Goal: Information Seeking & Learning: Learn about a topic

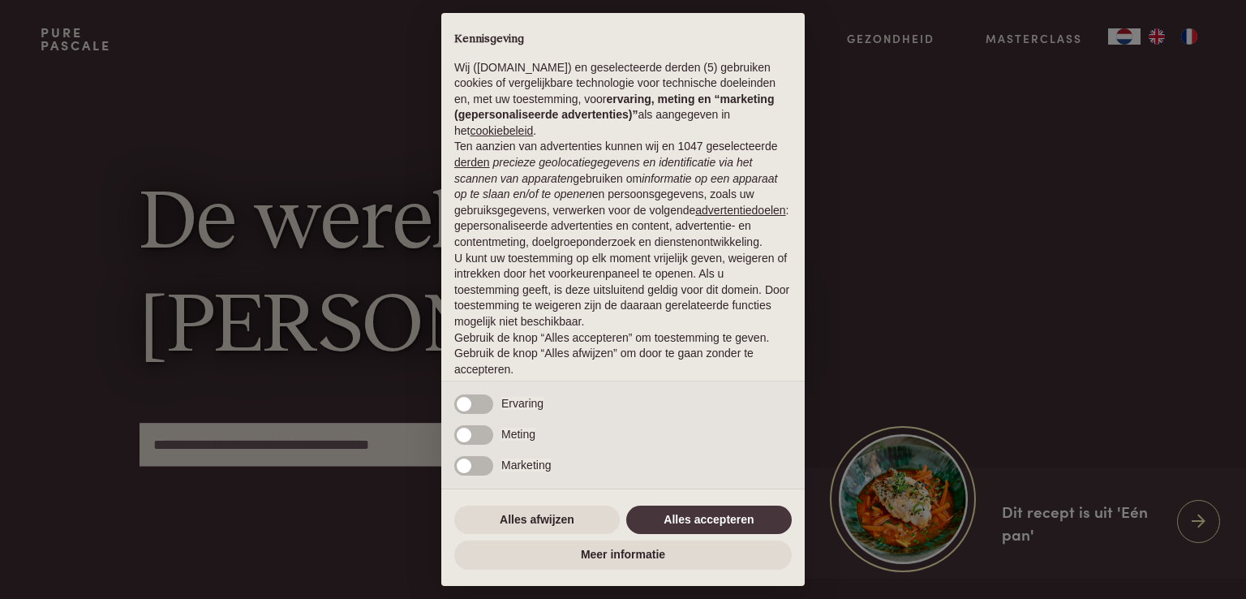
click at [1193, 41] on div "× Kennisgeving Wij (purepascale.com) en geselecteerde derden (5) gebruiken cook…" at bounding box center [623, 299] width 1246 height 599
click at [1191, 40] on div "× Kennisgeving Wij (purepascale.com) en geselecteerde derden (5) gebruiken cook…" at bounding box center [623, 299] width 1246 height 599
click at [656, 524] on button "Alles accepteren" at bounding box center [709, 519] width 166 height 29
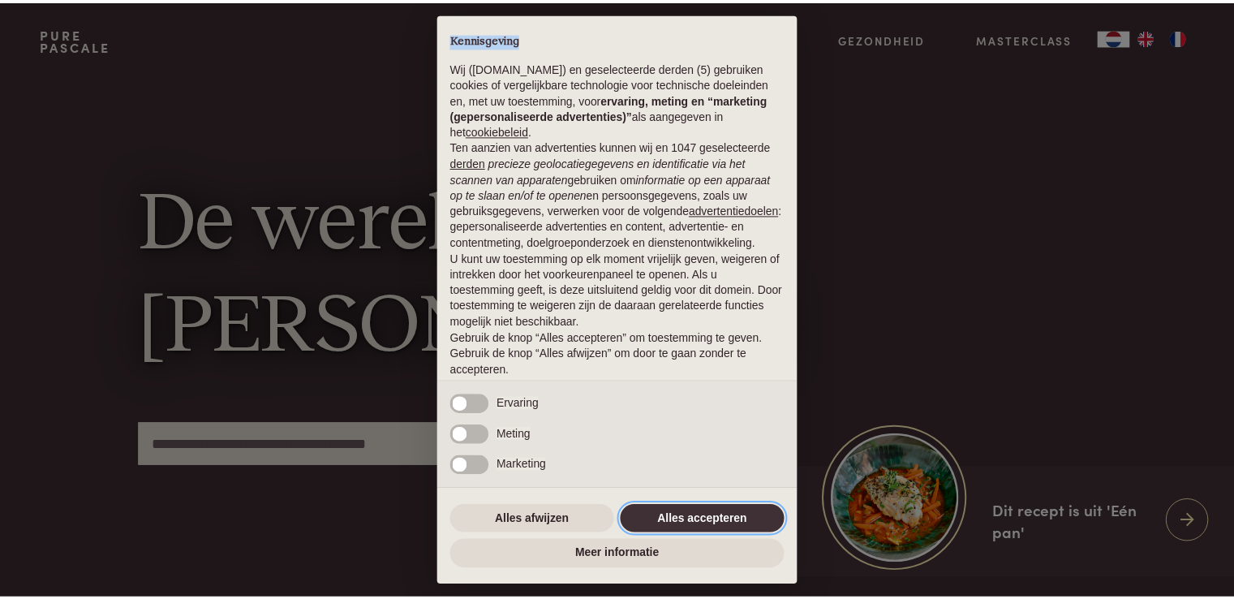
scroll to position [54, 0]
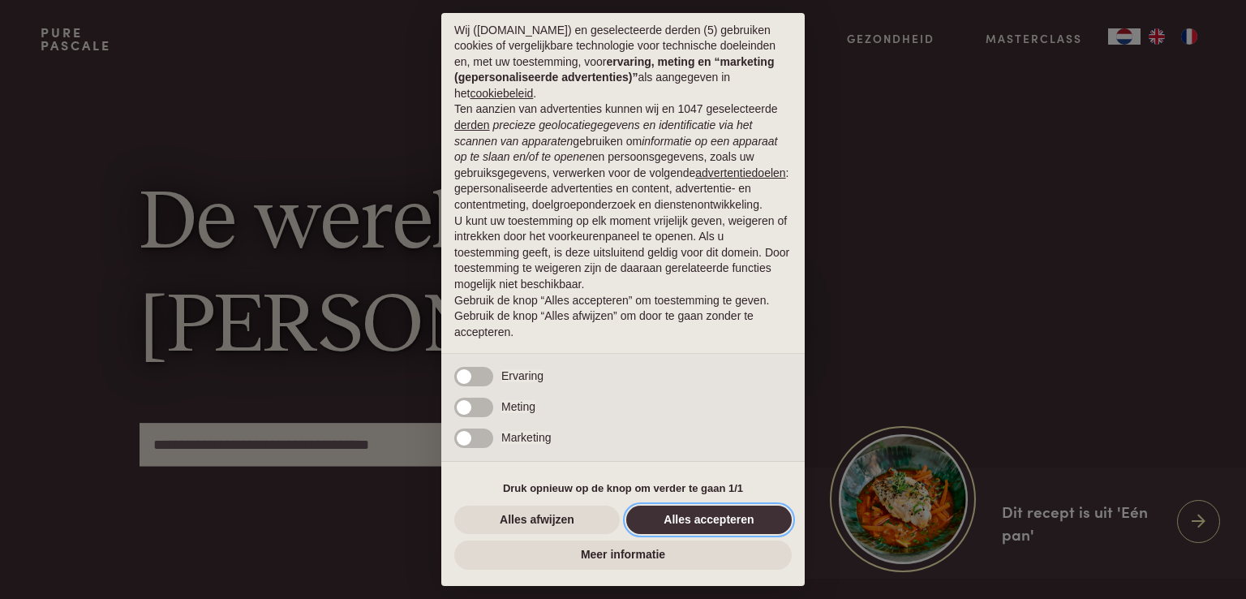
click at [714, 517] on button "Alles accepteren" at bounding box center [709, 519] width 166 height 29
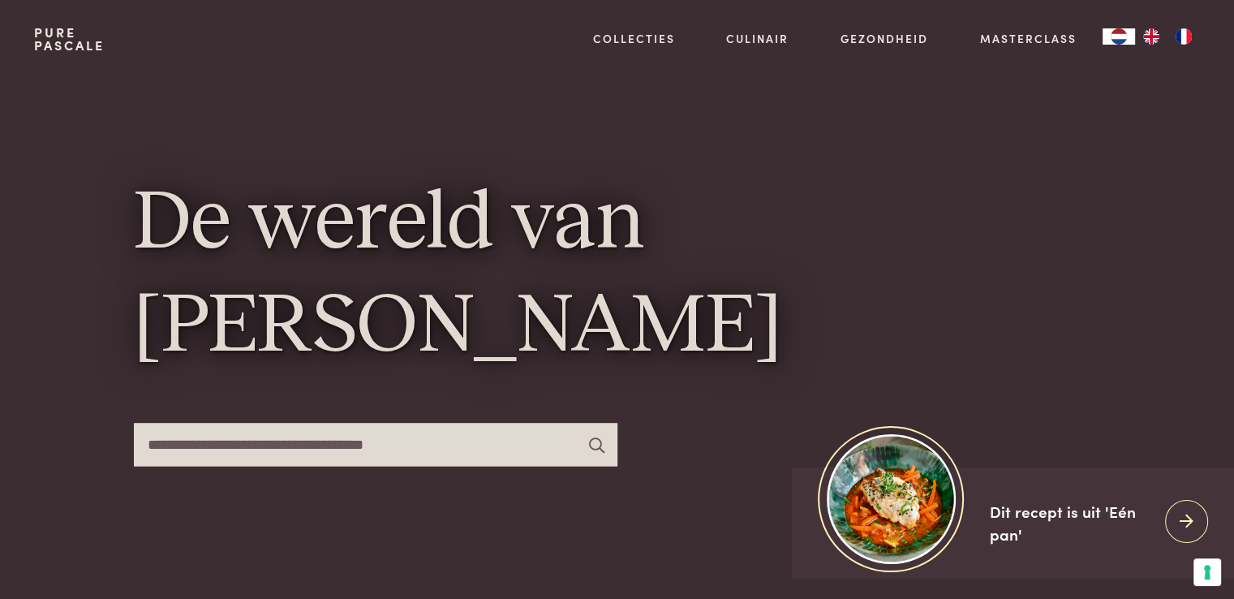
click at [1181, 33] on img "FR" at bounding box center [1183, 36] width 19 height 16
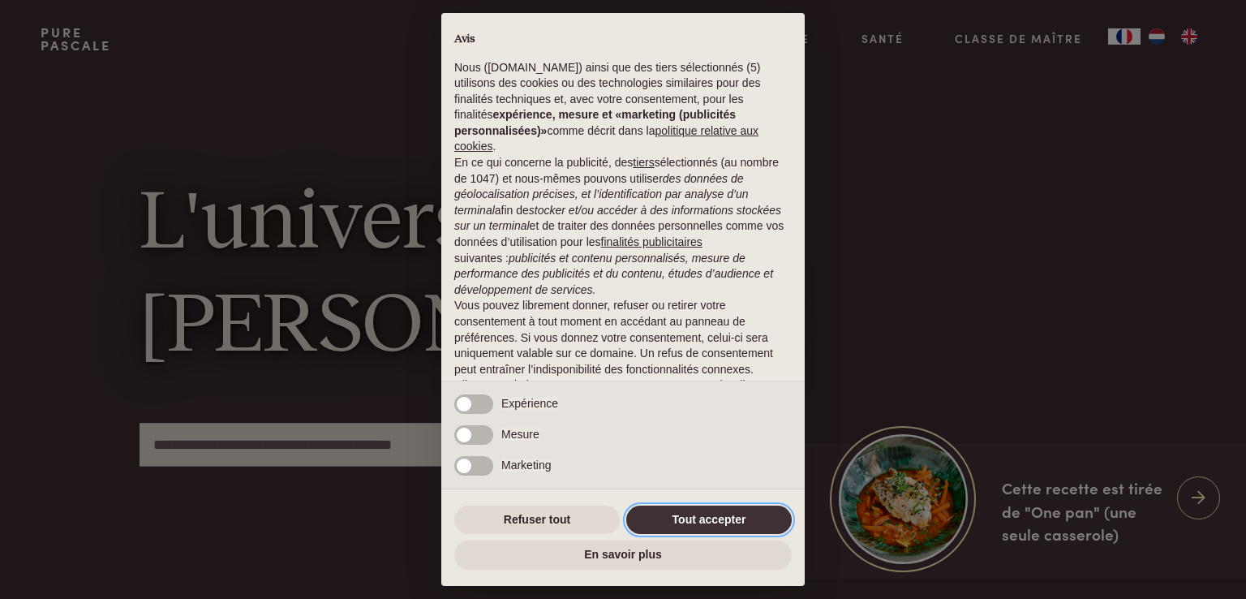
click at [693, 517] on button "Tout accepter" at bounding box center [709, 519] width 166 height 29
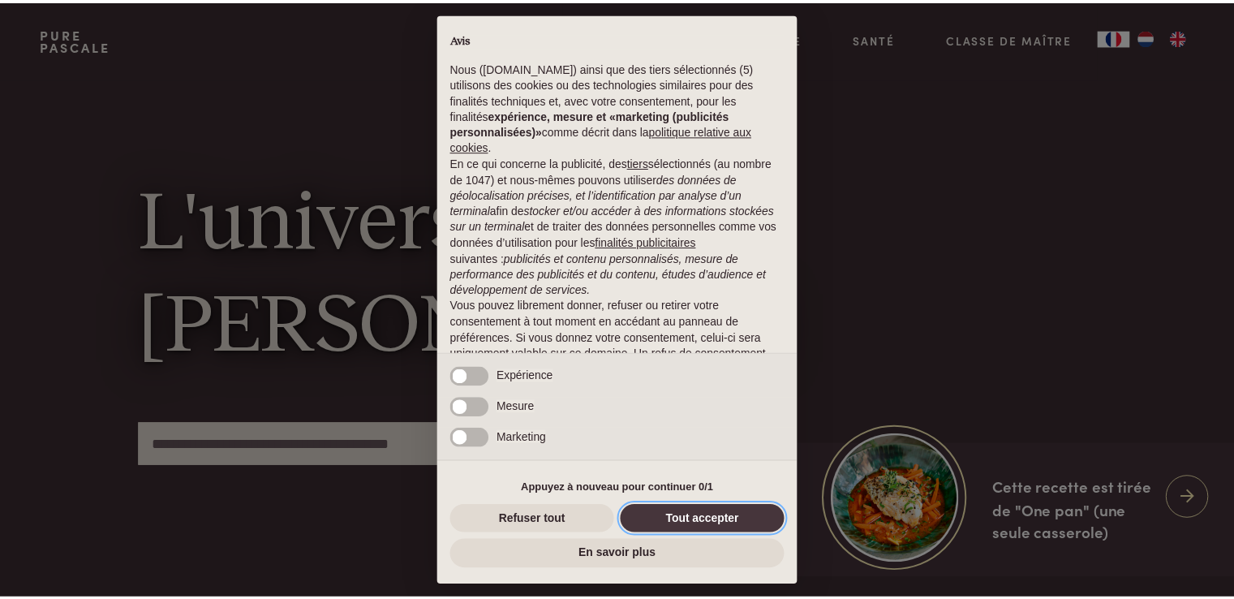
scroll to position [70, 0]
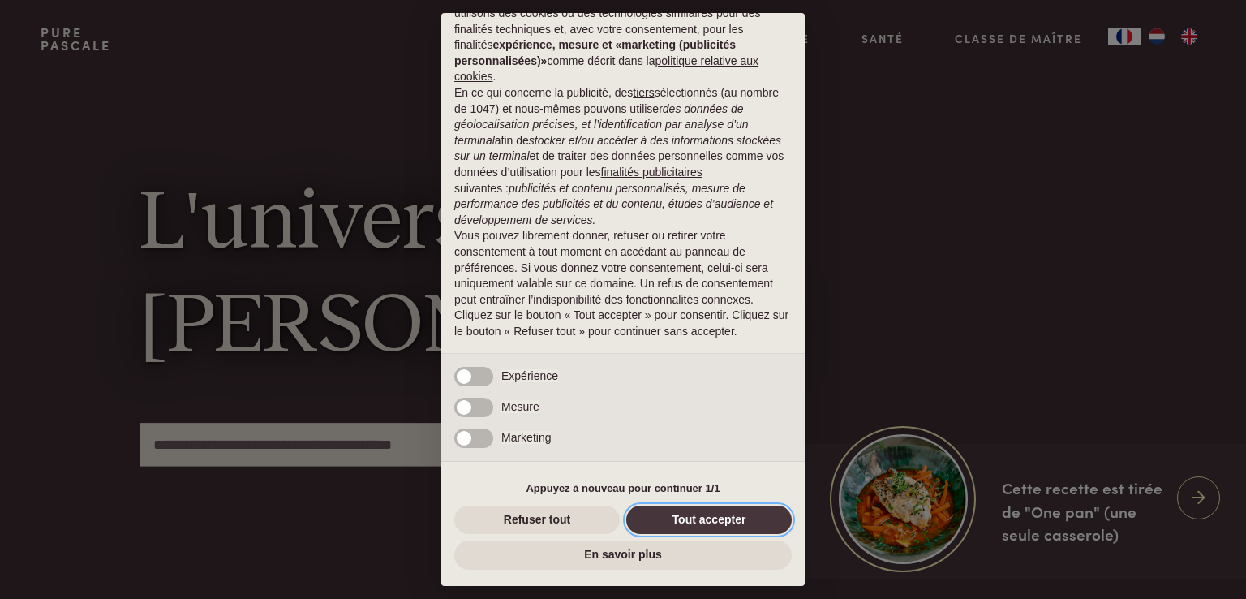
click at [693, 517] on button "Tout accepter" at bounding box center [709, 519] width 166 height 29
click at [693, 517] on div "L'univers de Pascale Naessens" at bounding box center [623, 328] width 967 height 501
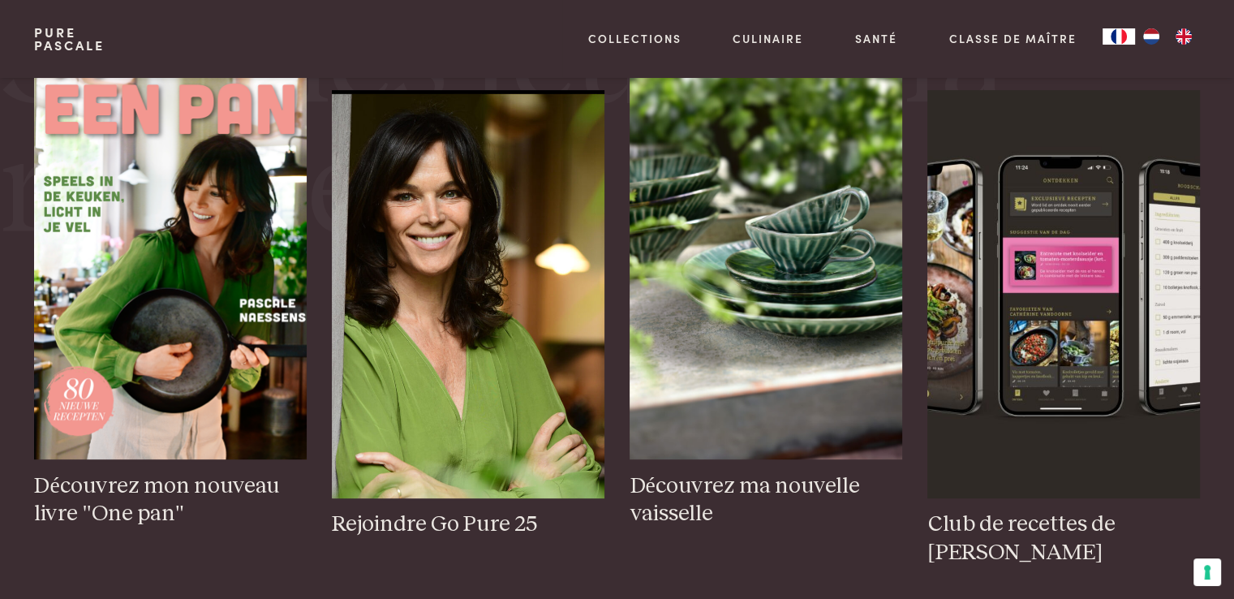
scroll to position [649, 0]
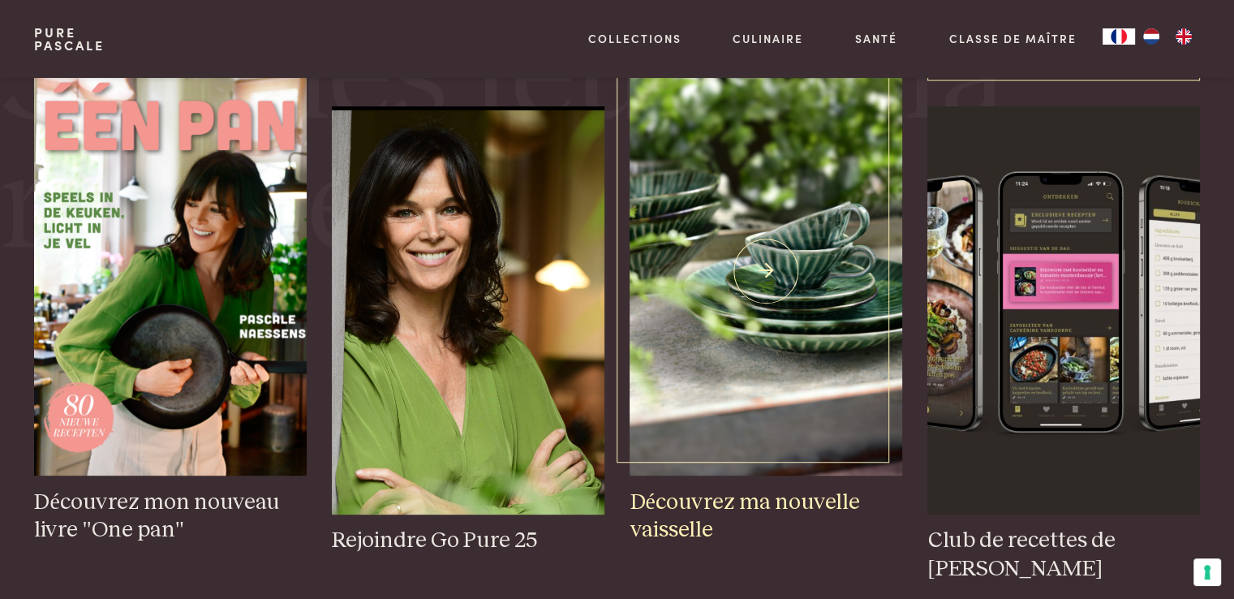
click at [806, 333] on img at bounding box center [766, 271] width 272 height 408
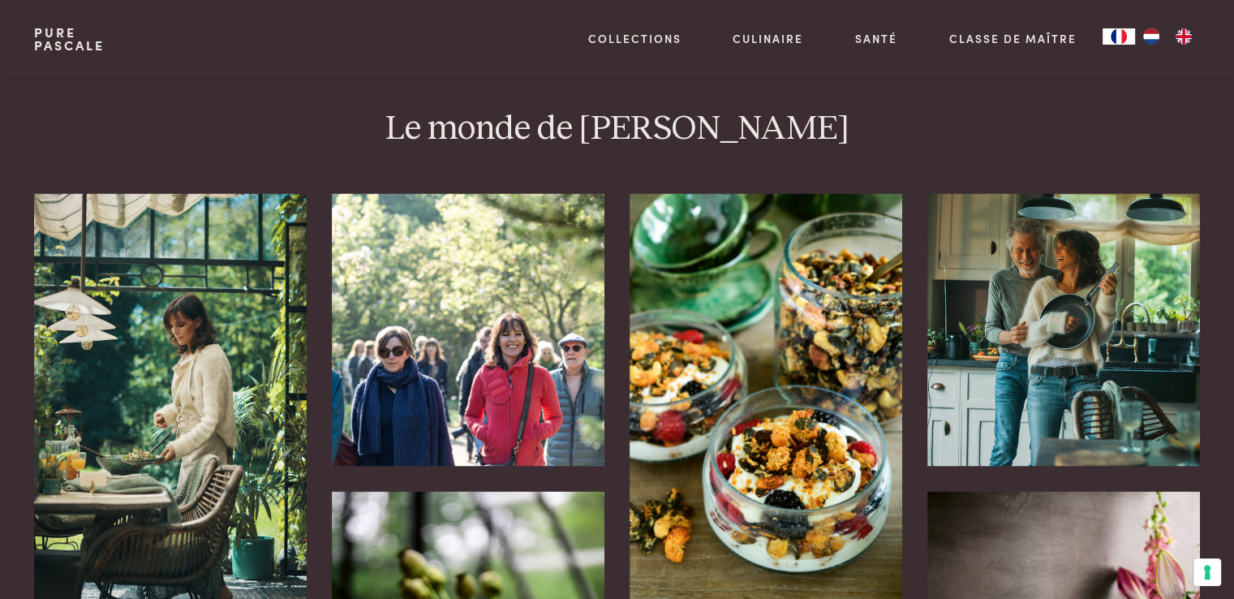
scroll to position [3245, 0]
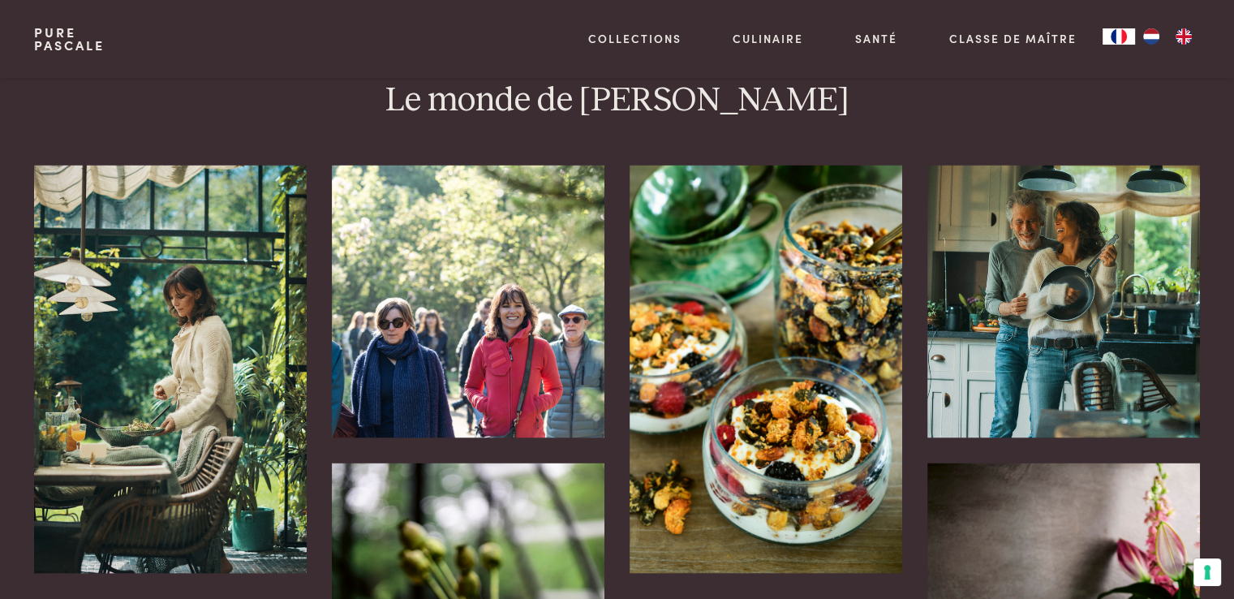
click at [171, 301] on img at bounding box center [170, 370] width 272 height 408
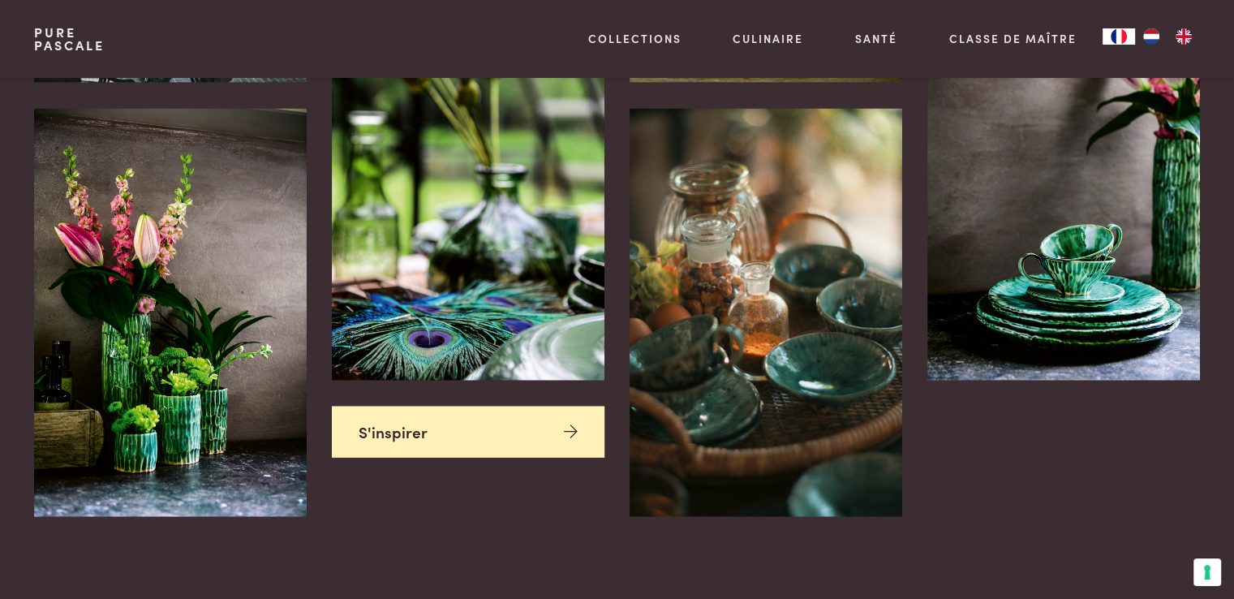
scroll to position [3813, 0]
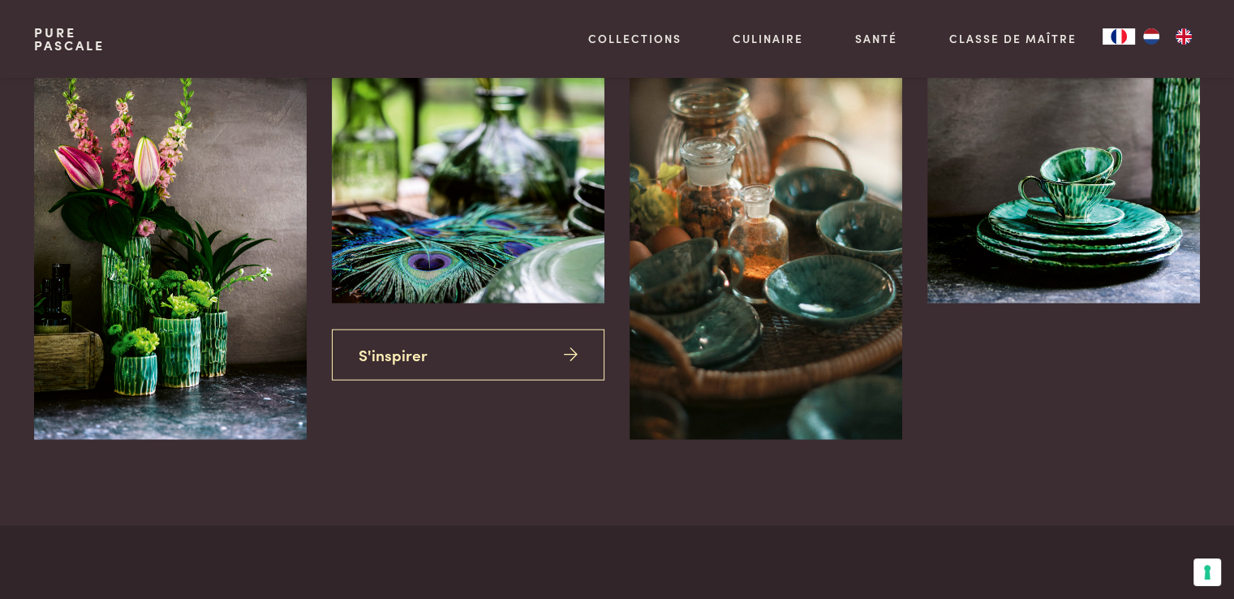
click at [424, 330] on link "S'inspirer" at bounding box center [468, 354] width 272 height 51
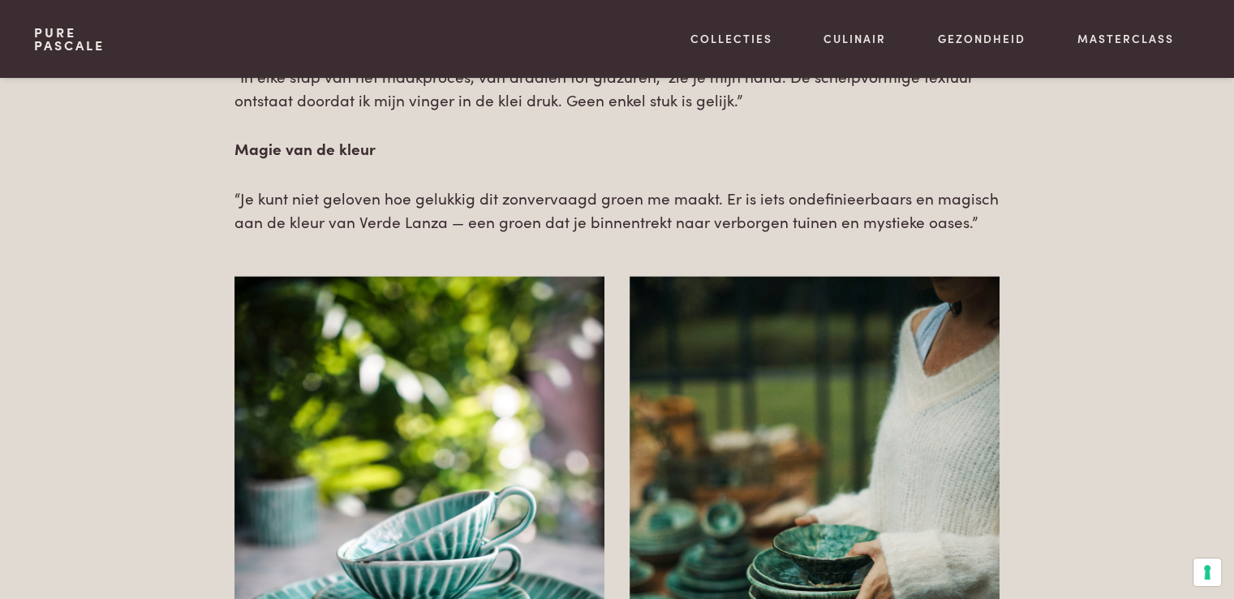
scroll to position [2353, 0]
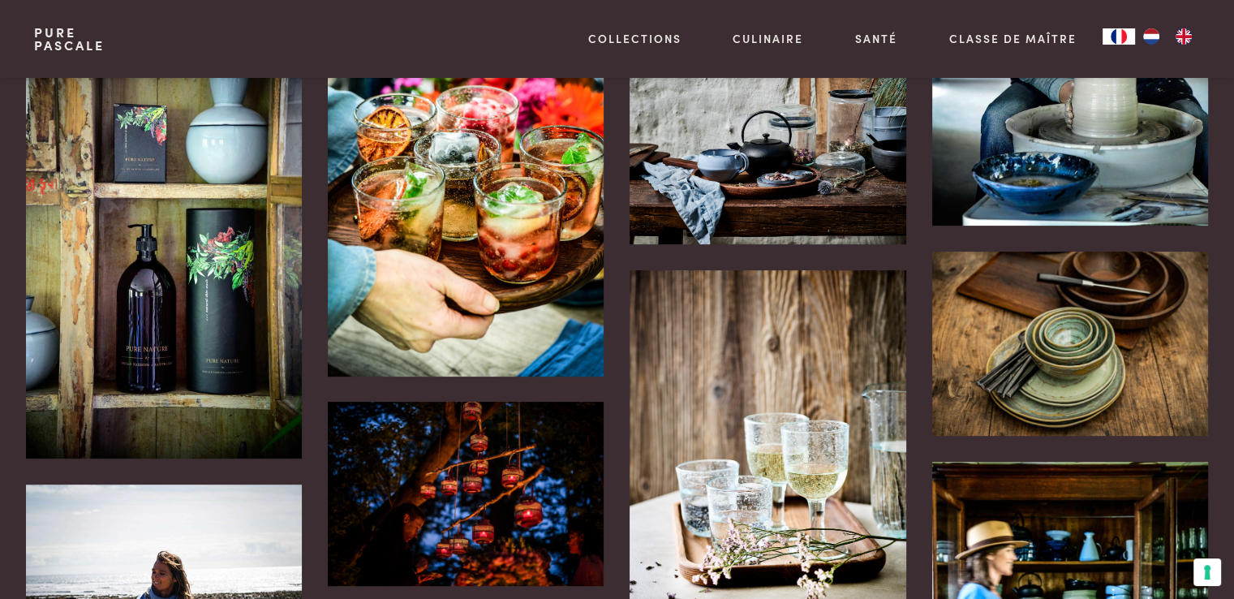
scroll to position [406, 0]
